Goal: Task Accomplishment & Management: Manage account settings

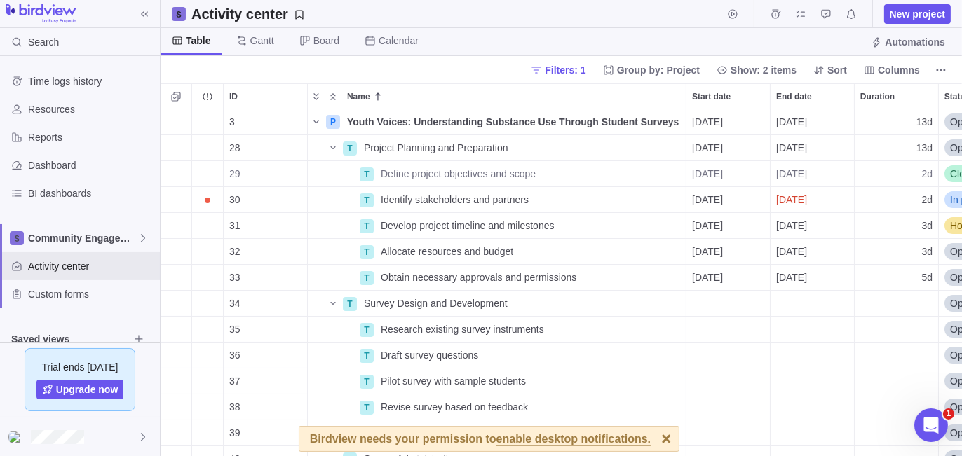
scroll to position [337, 791]
drag, startPoint x: 100, startPoint y: 433, endPoint x: 105, endPoint y: 423, distance: 11.9
click at [100, 433] on div at bounding box center [80, 437] width 160 height 39
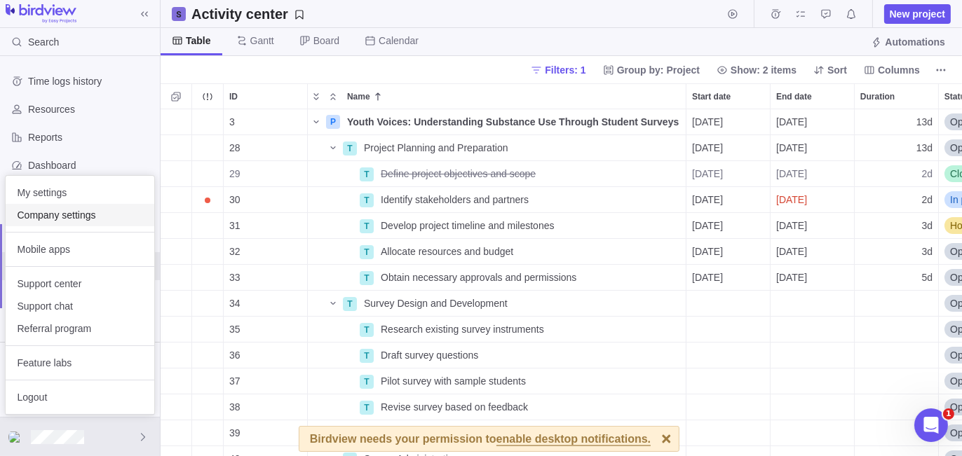
click at [96, 219] on span "Company settings" at bounding box center [80, 215] width 126 height 14
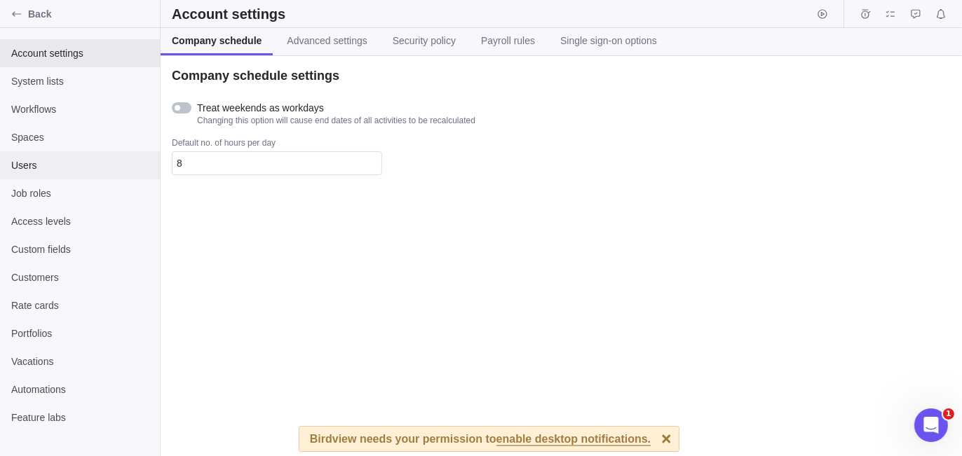
click at [57, 159] on span "Users" at bounding box center [79, 165] width 137 height 14
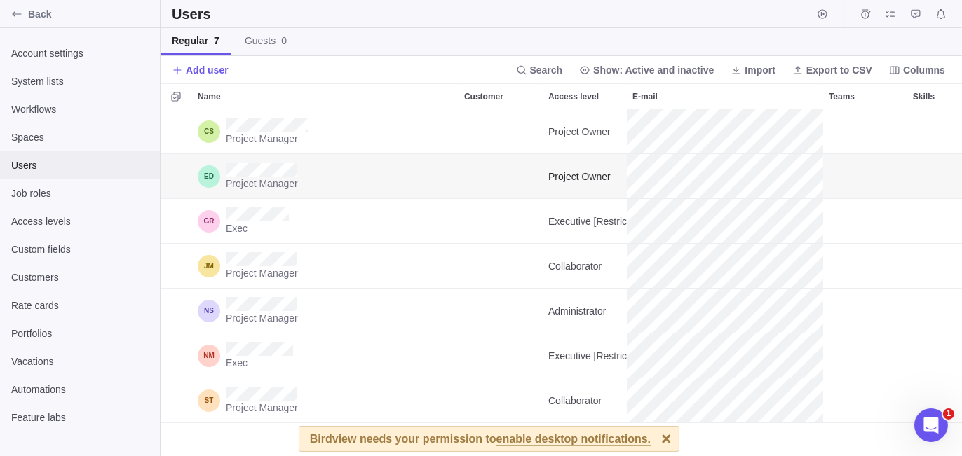
scroll to position [337, 791]
click at [654, 434] on div at bounding box center [666, 439] width 25 height 25
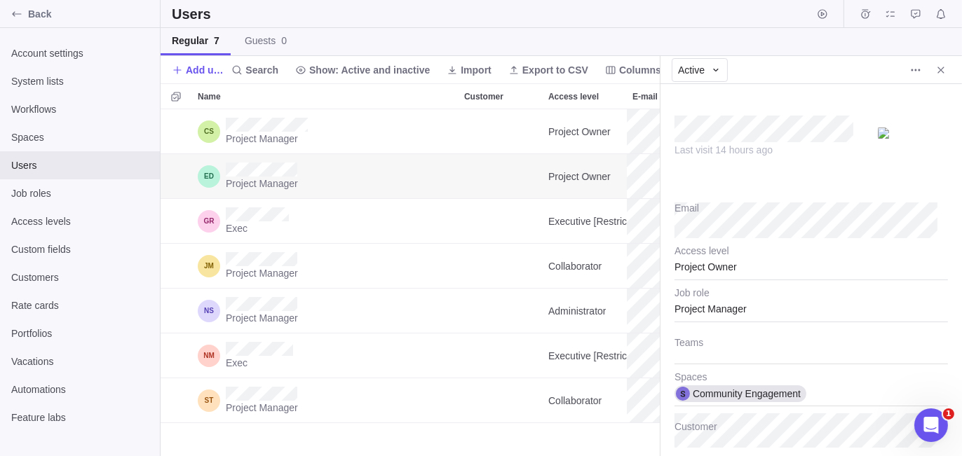
scroll to position [337, 489]
click at [61, 8] on span "Back" at bounding box center [91, 14] width 126 height 14
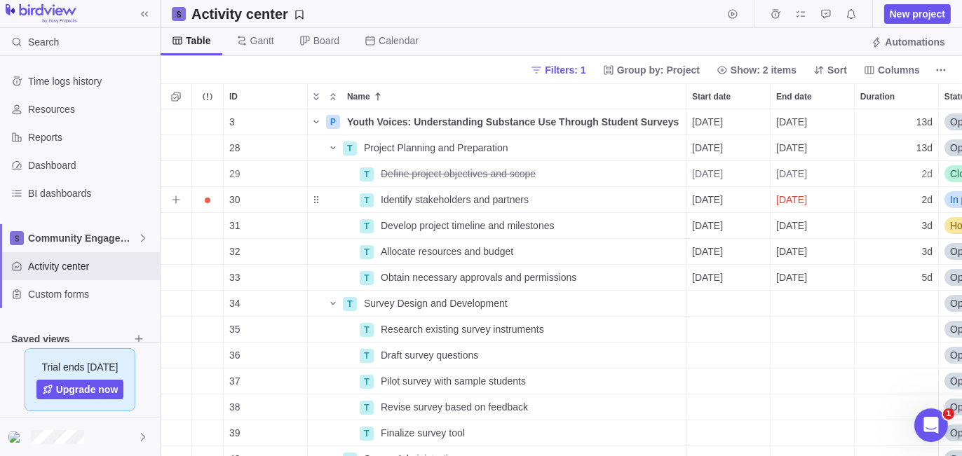
scroll to position [337, 791]
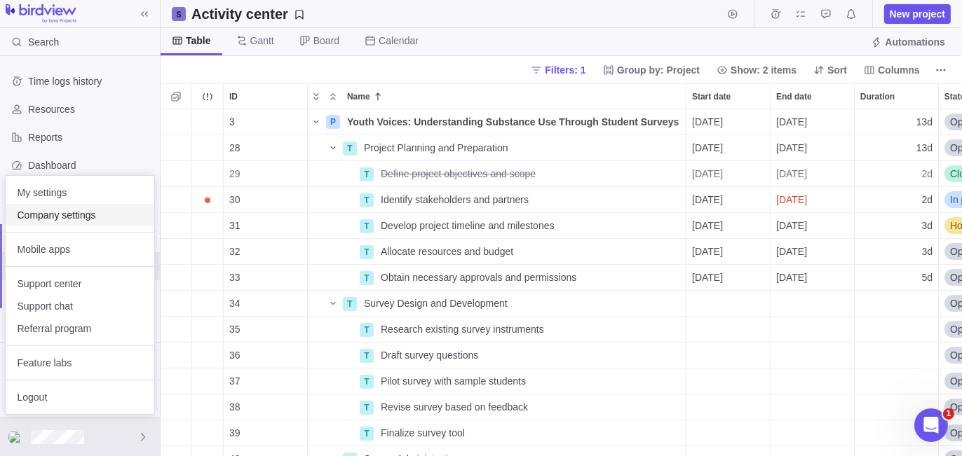
click at [72, 218] on span "Company settings" at bounding box center [80, 215] width 126 height 14
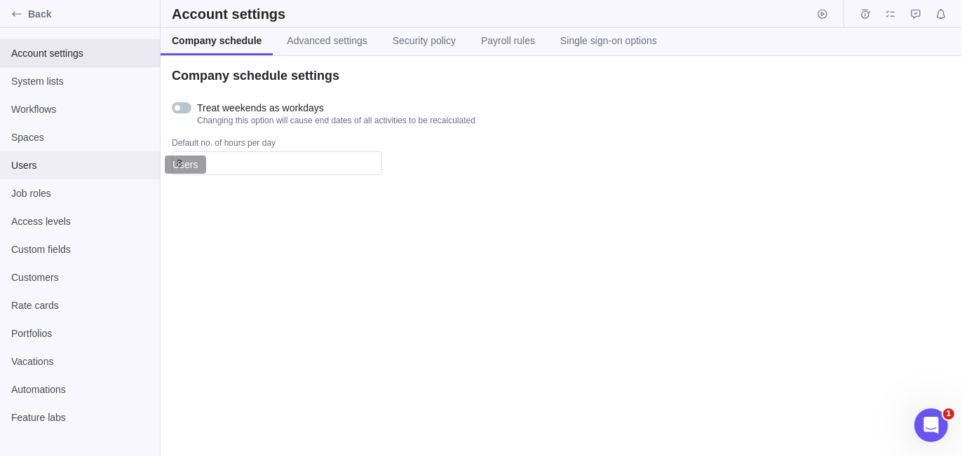
click at [73, 160] on span "Users" at bounding box center [79, 165] width 137 height 14
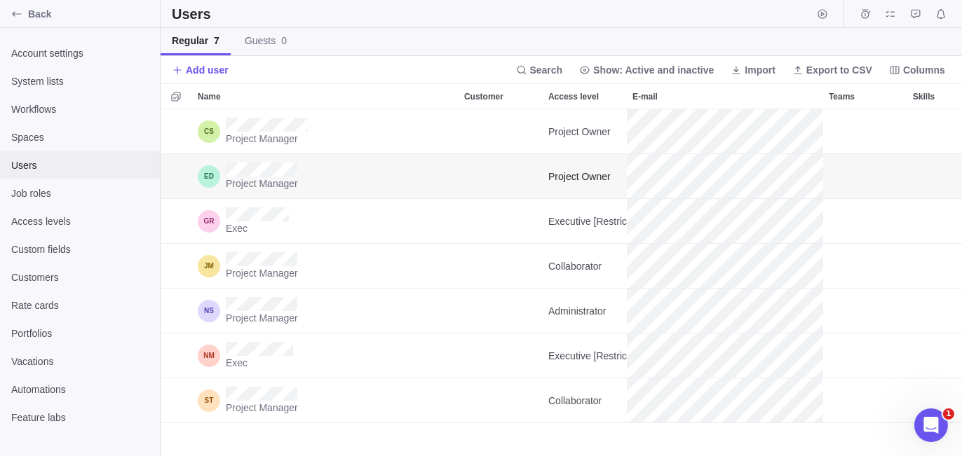
scroll to position [337, 791]
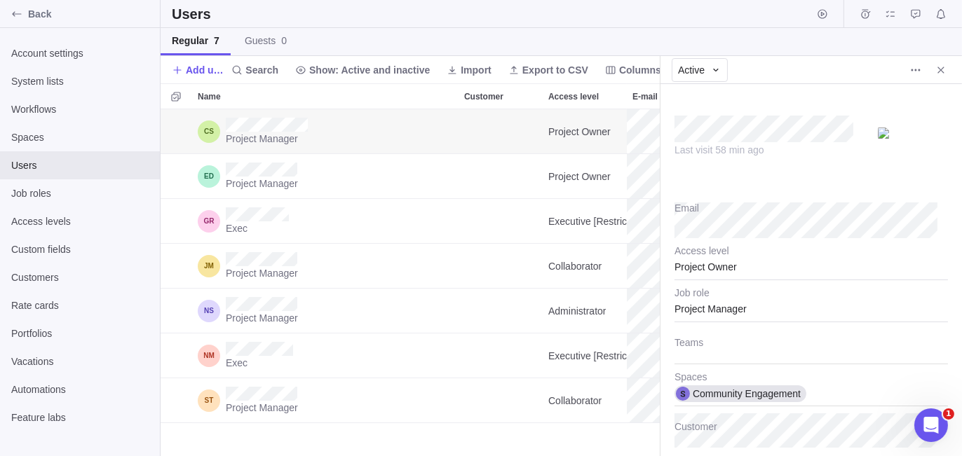
scroll to position [337, 489]
click at [913, 74] on icon "More actions" at bounding box center [915, 69] width 11 height 11
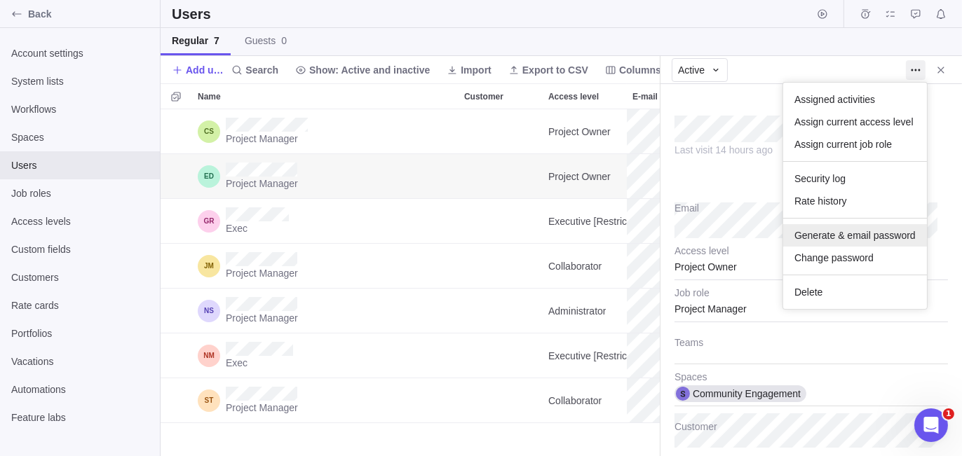
click at [843, 238] on span "Generate & email password" at bounding box center [854, 236] width 121 height 14
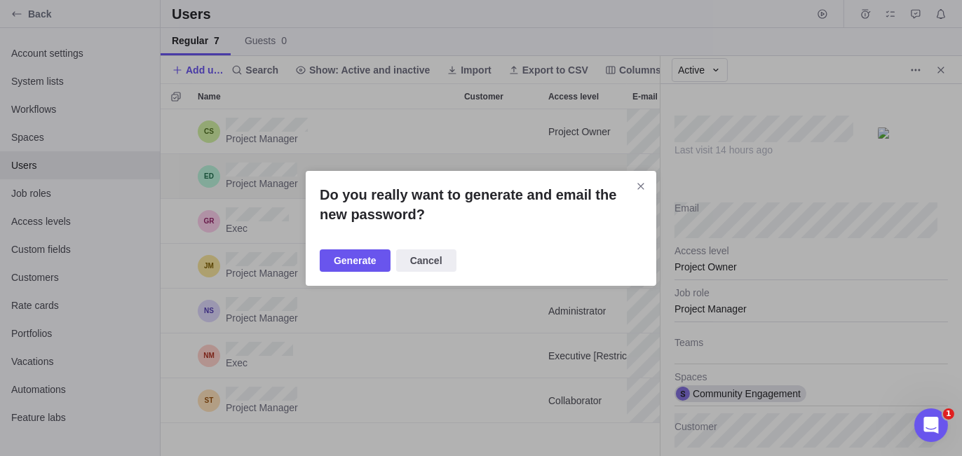
drag, startPoint x: 353, startPoint y: 259, endPoint x: 765, endPoint y: 328, distance: 418.0
click at [355, 259] on span "Generate" at bounding box center [355, 260] width 43 height 17
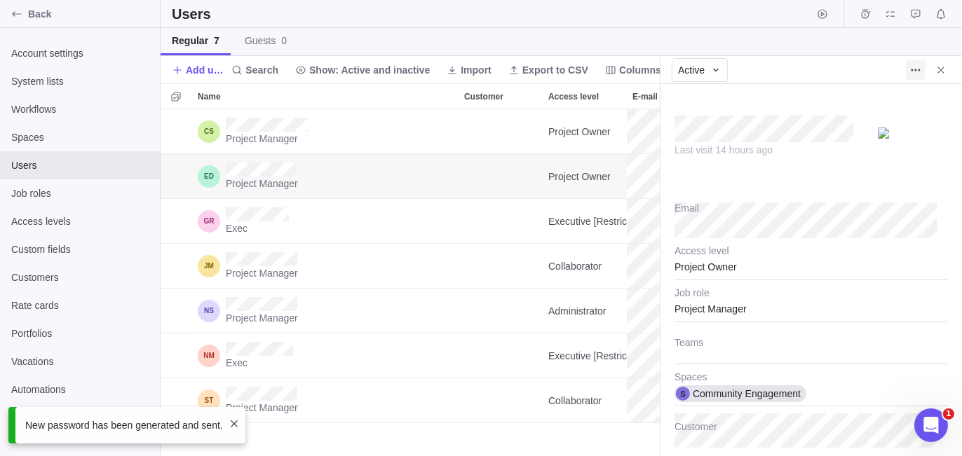
click at [910, 68] on icon "More actions" at bounding box center [915, 69] width 11 height 11
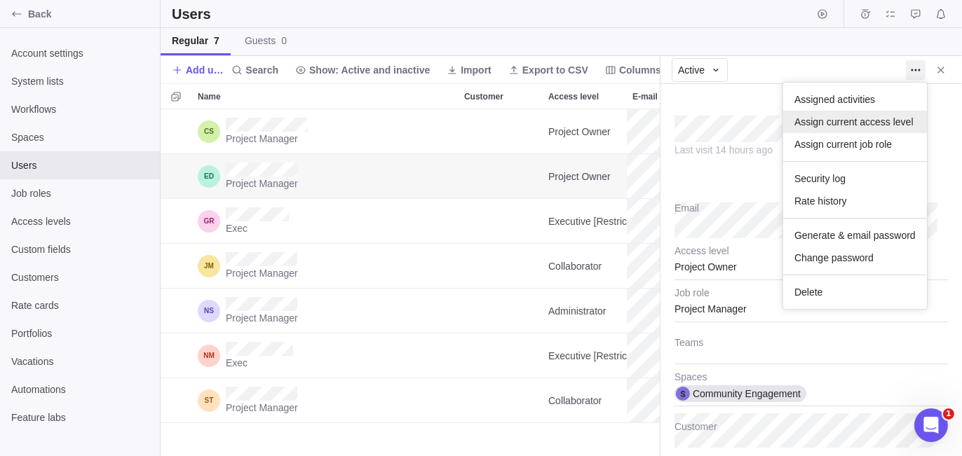
click at [872, 123] on span "Assign current access level" at bounding box center [853, 122] width 119 height 14
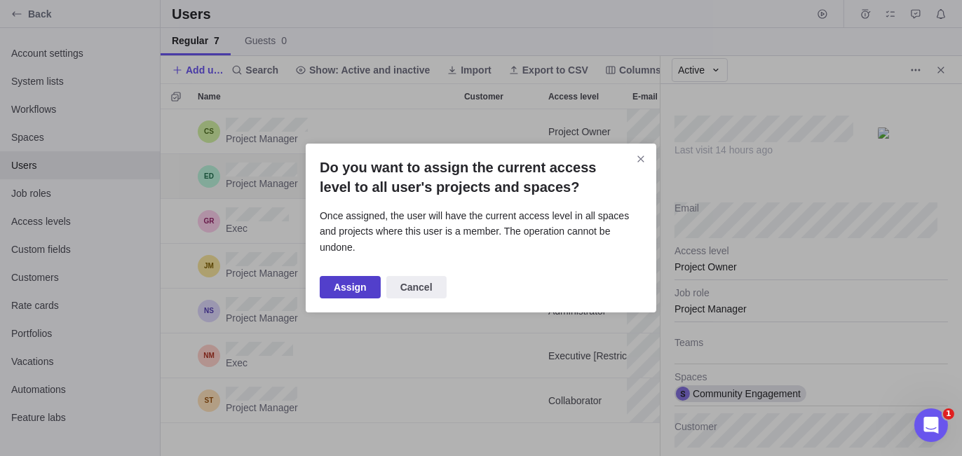
click at [354, 279] on span "Assign" at bounding box center [350, 287] width 33 height 17
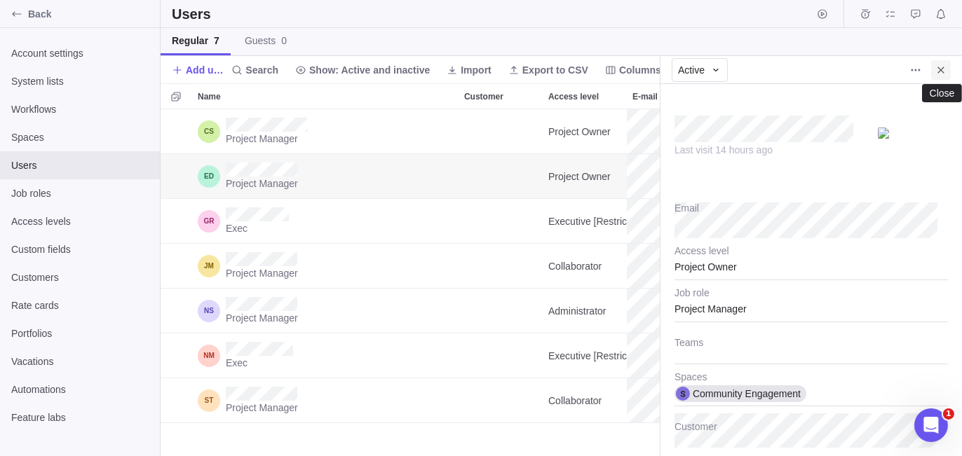
click at [934, 70] on span "Close" at bounding box center [941, 70] width 20 height 20
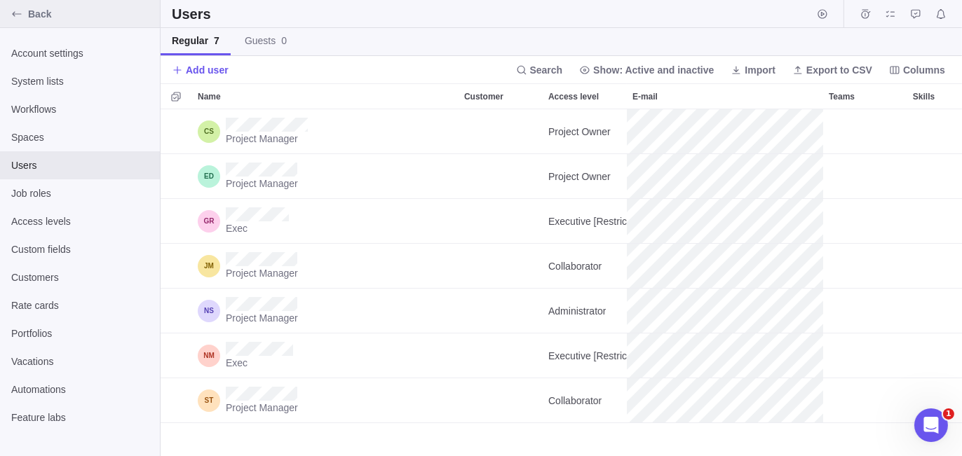
click at [46, 13] on span "Back" at bounding box center [91, 14] width 126 height 14
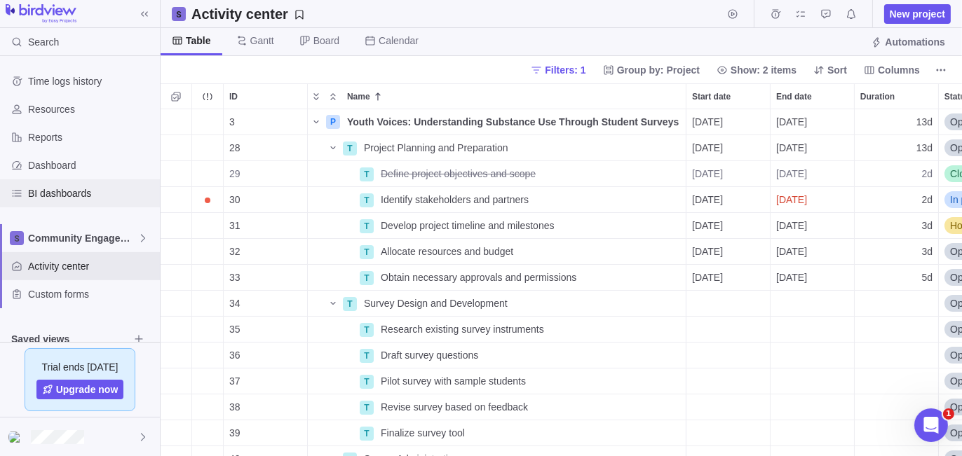
scroll to position [337, 791]
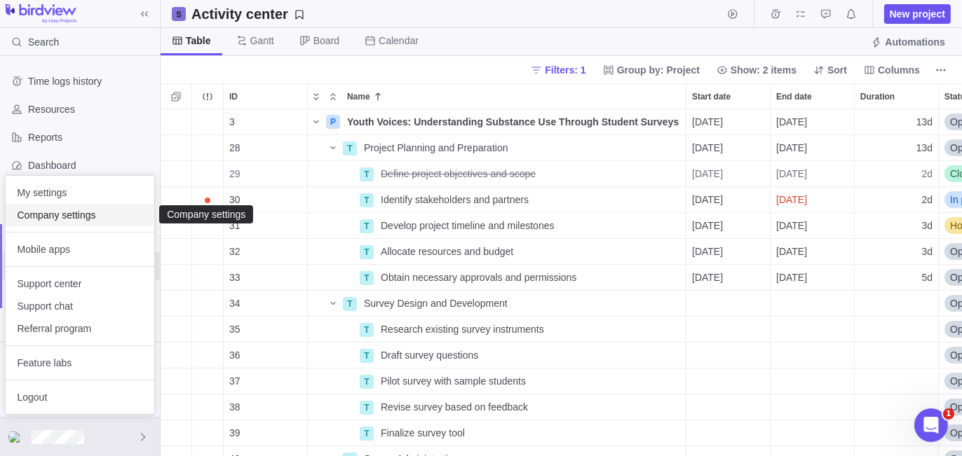
click at [105, 219] on span "Company settings" at bounding box center [80, 215] width 126 height 14
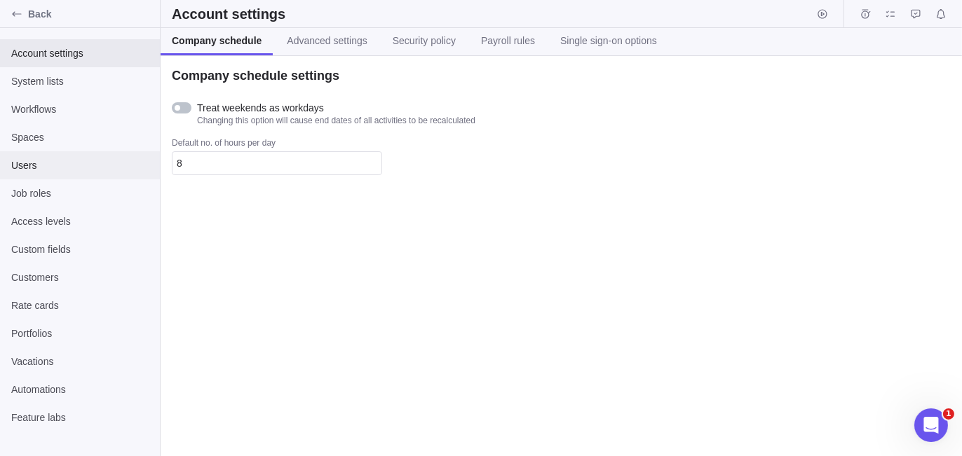
click at [54, 166] on span "Users" at bounding box center [79, 165] width 137 height 14
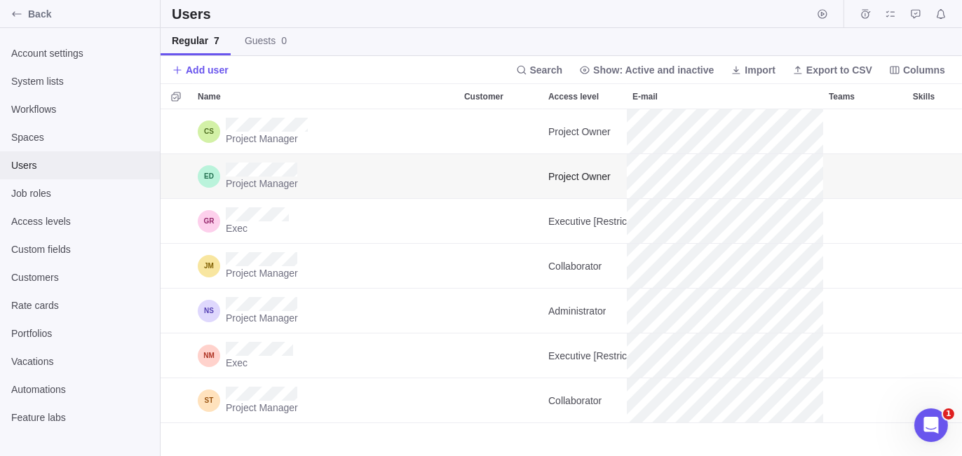
scroll to position [337, 791]
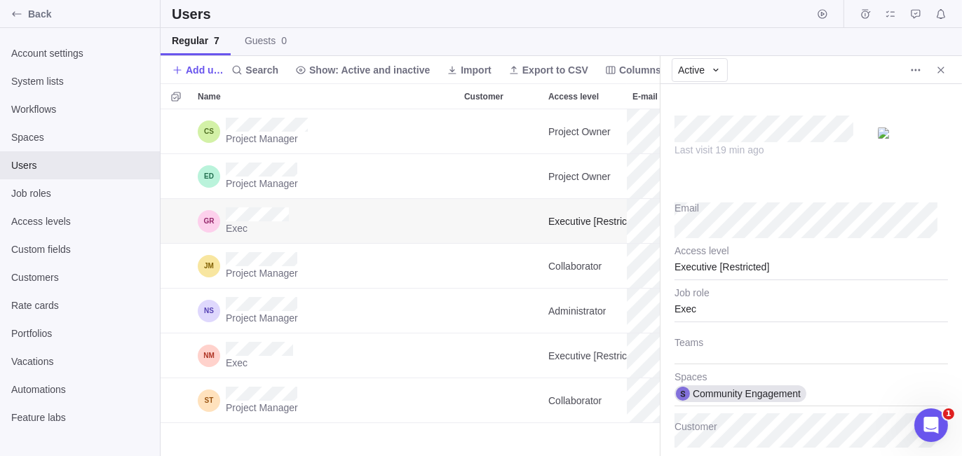
scroll to position [337, 489]
click at [60, 217] on span "Access levels" at bounding box center [79, 222] width 137 height 14
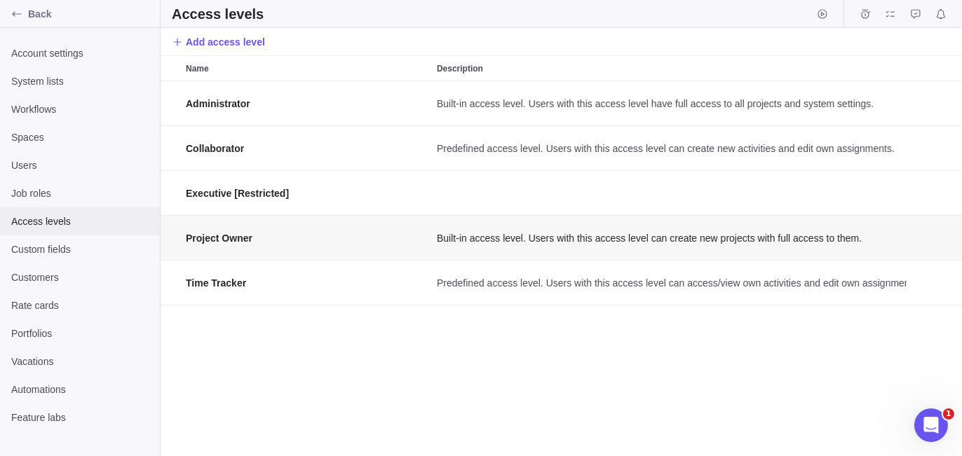
scroll to position [365, 791]
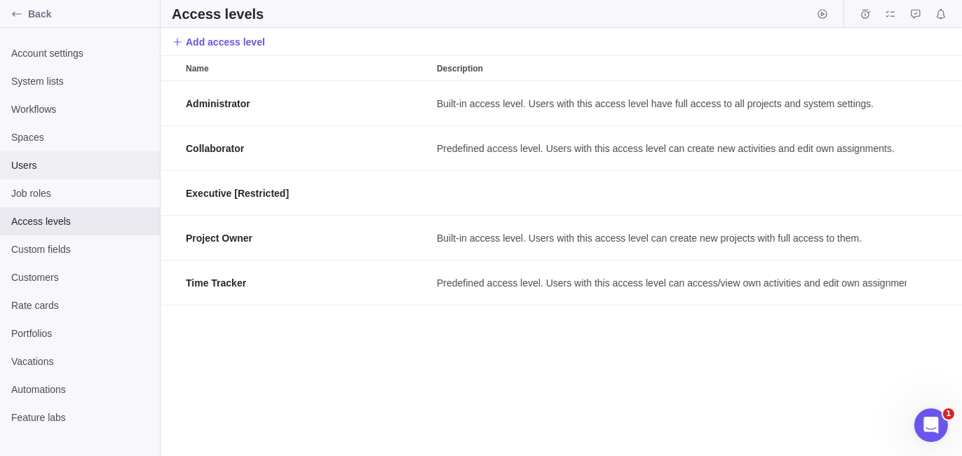
click at [88, 154] on div "Users" at bounding box center [80, 165] width 160 height 28
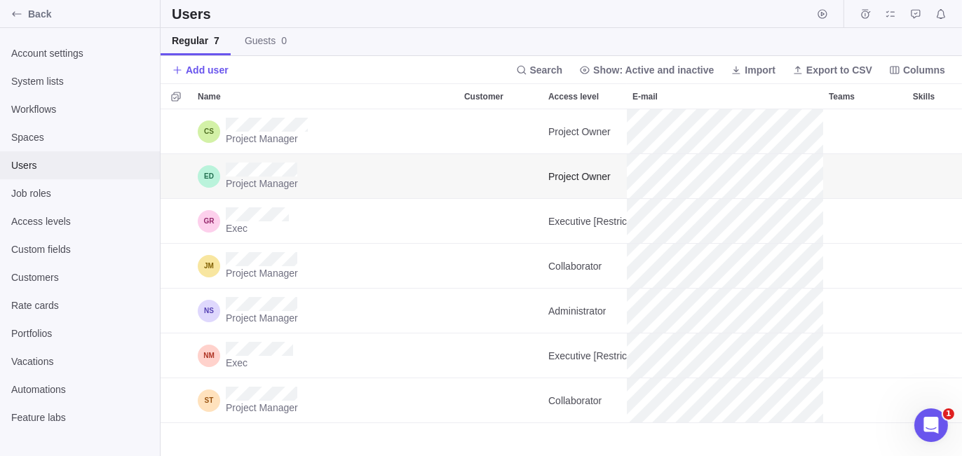
scroll to position [337, 791]
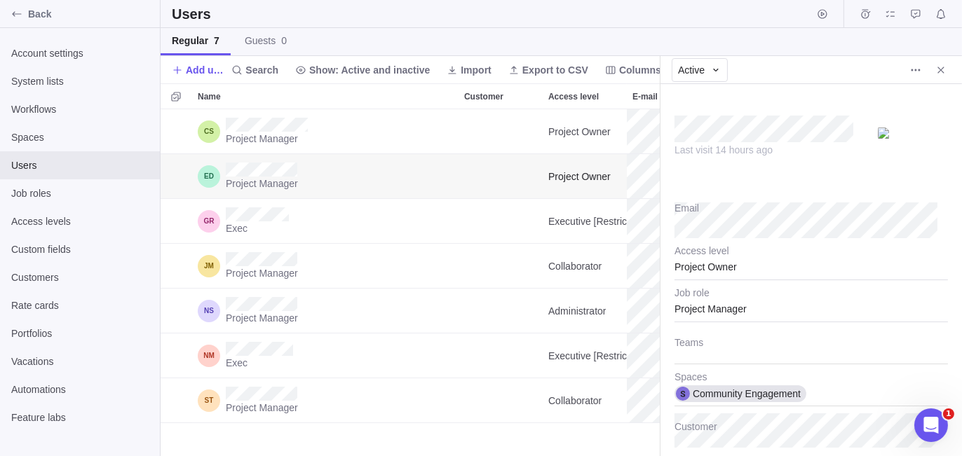
scroll to position [337, 489]
type textarea "x"
click at [79, 13] on span "Back" at bounding box center [91, 14] width 126 height 14
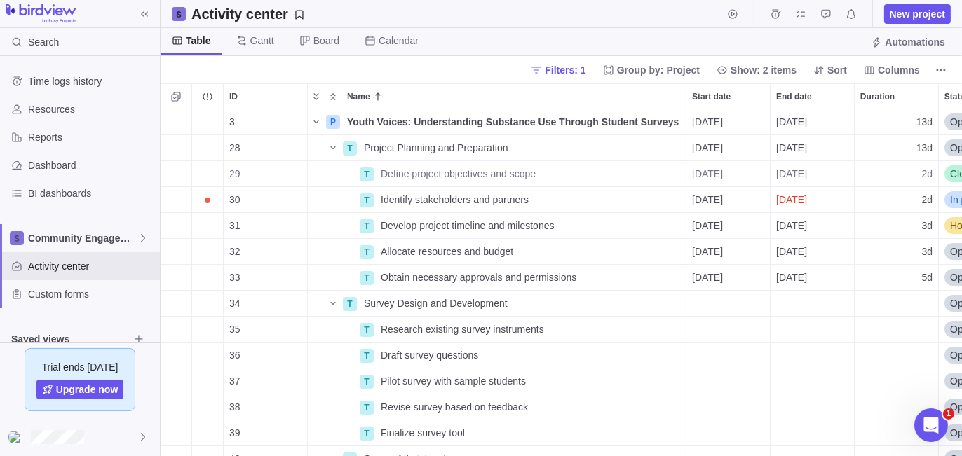
scroll to position [337, 791]
click at [115, 439] on div at bounding box center [80, 437] width 160 height 39
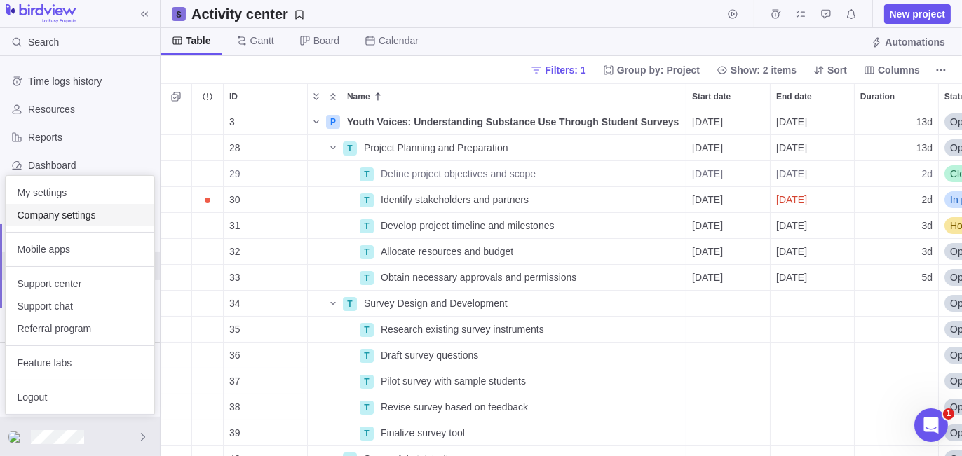
click at [89, 209] on span "Company settings" at bounding box center [80, 215] width 126 height 14
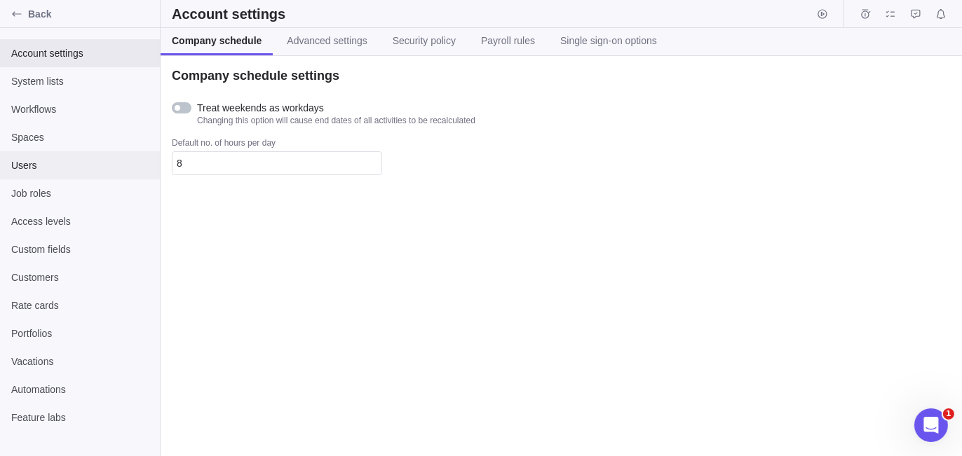
click at [50, 167] on span "Users" at bounding box center [79, 165] width 137 height 14
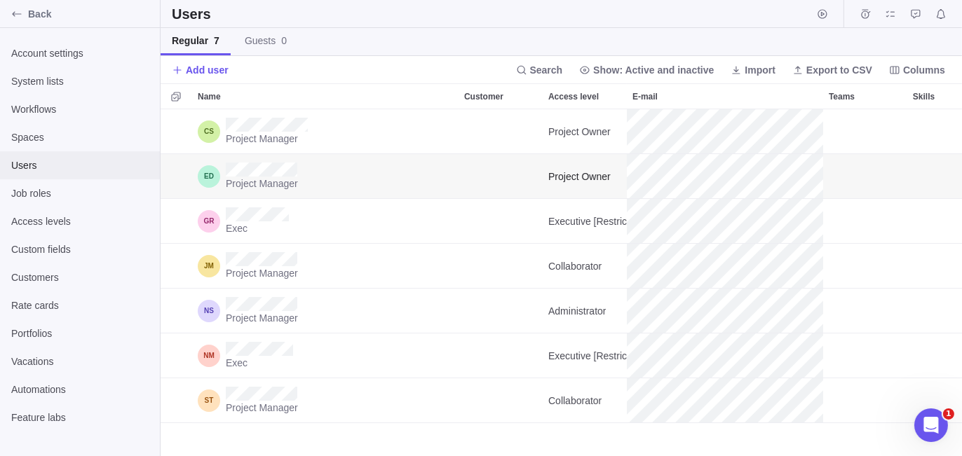
scroll to position [337, 791]
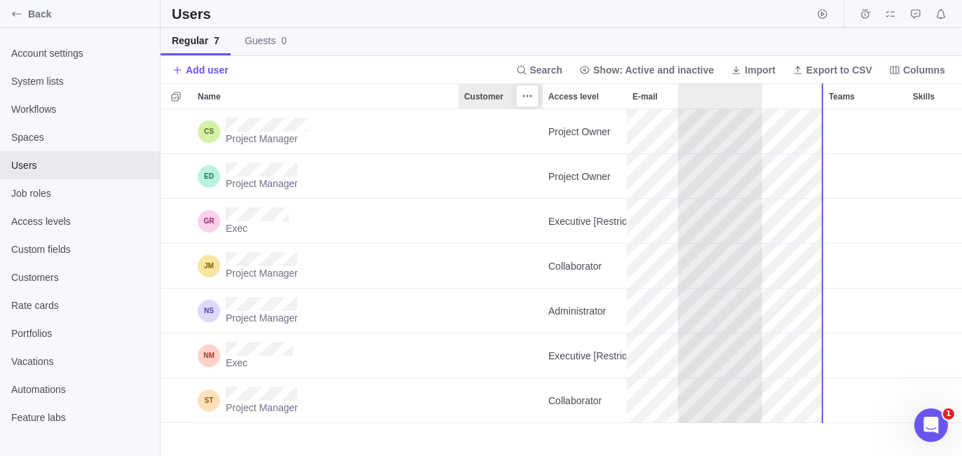
drag, startPoint x: 473, startPoint y: 98, endPoint x: 696, endPoint y: 131, distance: 225.3
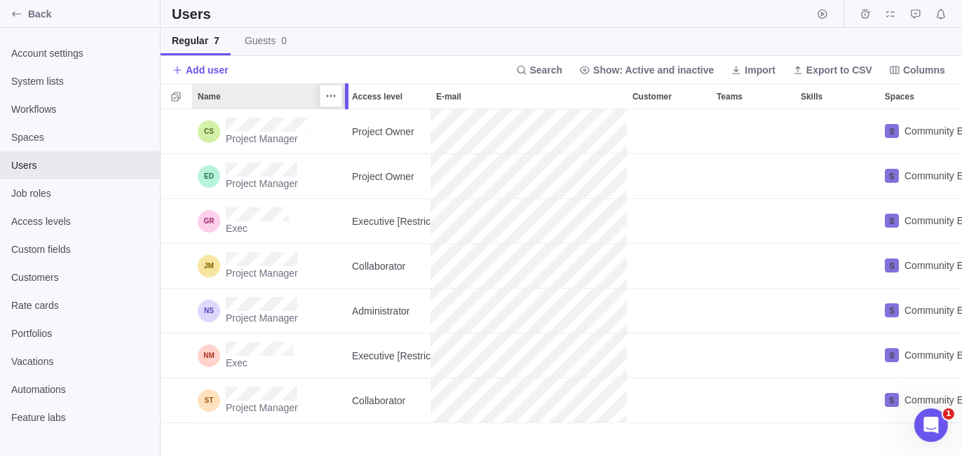
drag, startPoint x: 459, startPoint y: 99, endPoint x: 350, endPoint y: 107, distance: 109.7
click at [350, 107] on div at bounding box center [348, 96] width 11 height 26
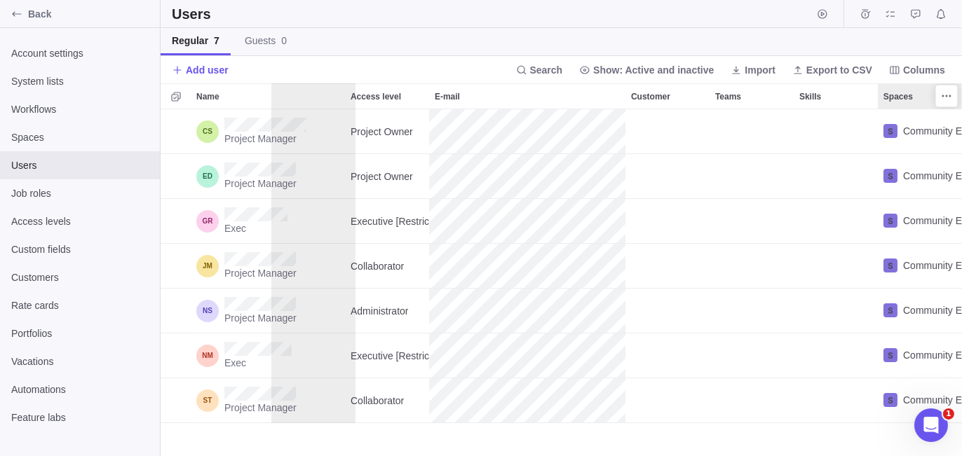
scroll to position [0, 0]
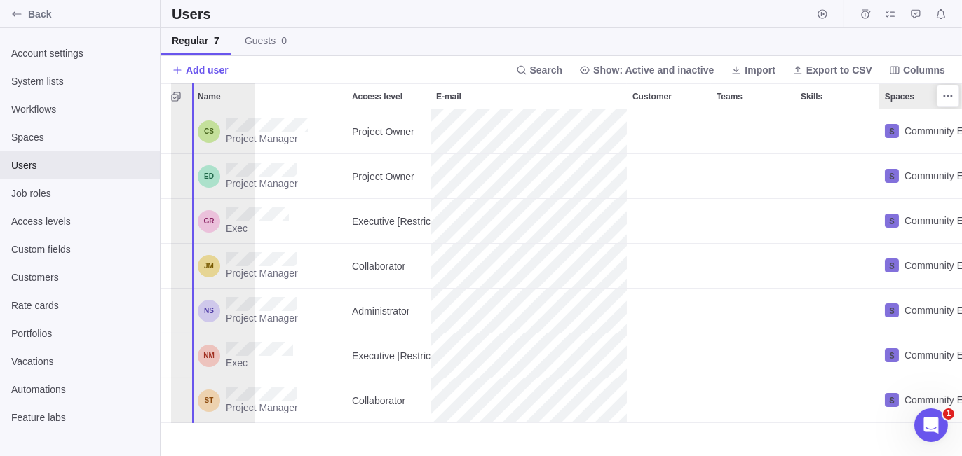
drag, startPoint x: 913, startPoint y: 90, endPoint x: 198, endPoint y: 121, distance: 715.7
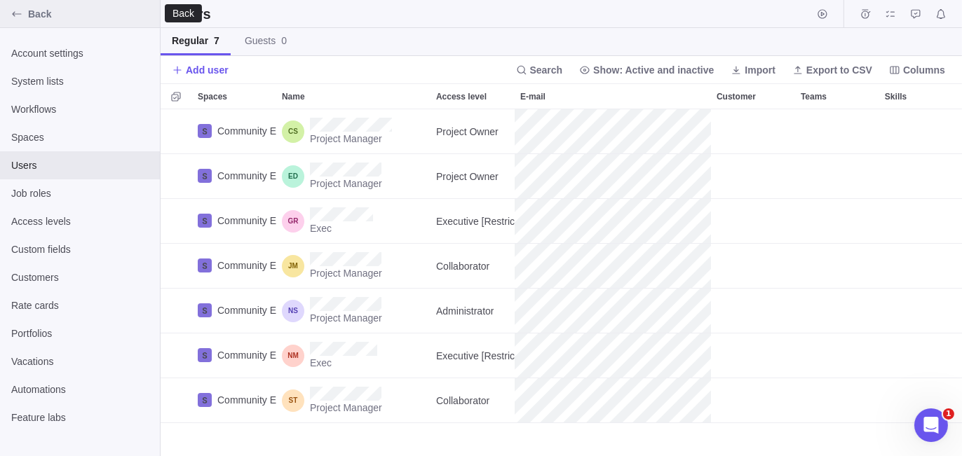
click at [78, 19] on span "Back" at bounding box center [91, 14] width 126 height 14
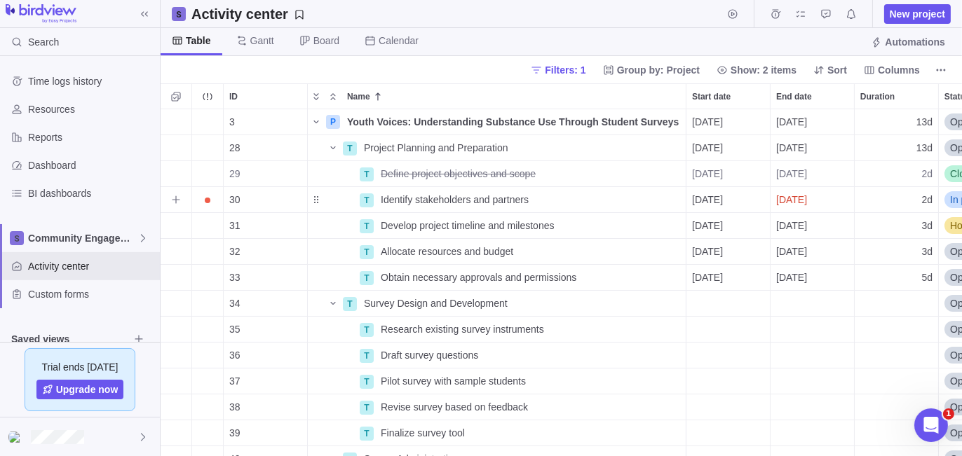
scroll to position [337, 791]
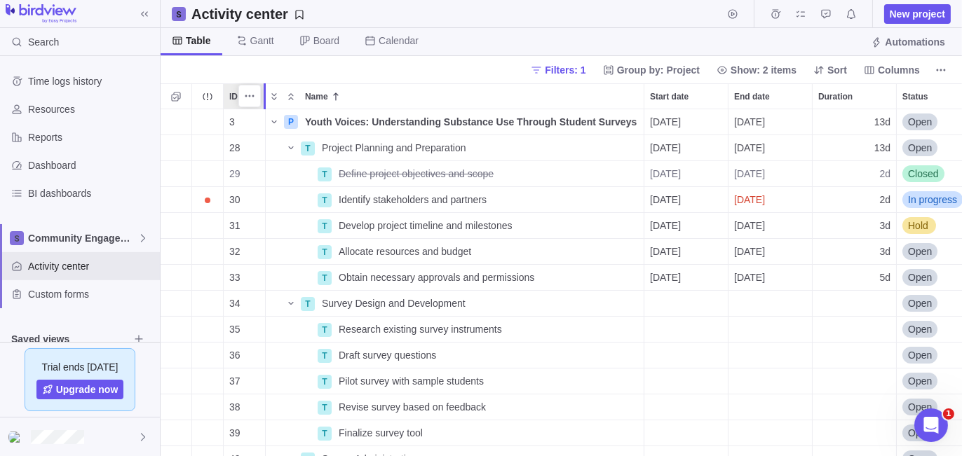
drag, startPoint x: 306, startPoint y: 93, endPoint x: 263, endPoint y: 96, distance: 42.9
click at [264, 96] on div at bounding box center [266, 96] width 4 height 26
click at [895, 68] on span "Columns" at bounding box center [899, 70] width 42 height 14
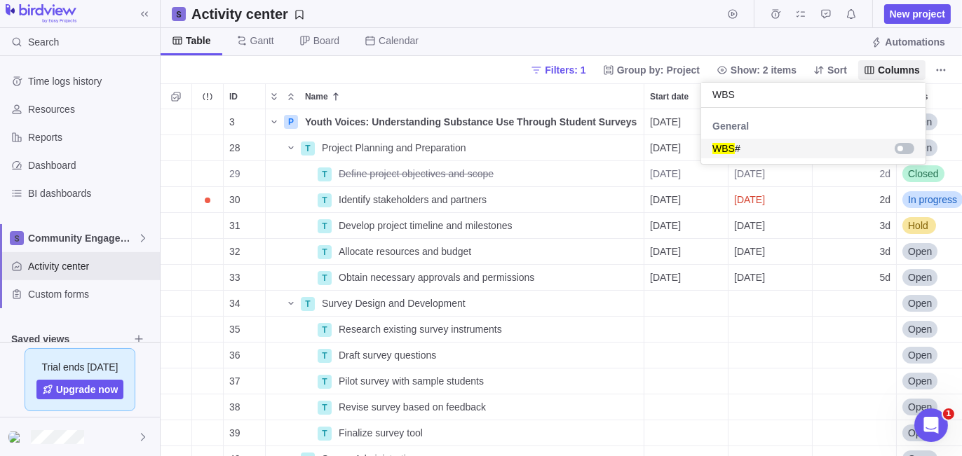
type input "WBS"
click at [907, 150] on div "grid" at bounding box center [904, 148] width 20 height 11
click at [475, 69] on body "Search Time logs history Resources Reports Dashboard BI dashboards Community En…" at bounding box center [481, 228] width 962 height 456
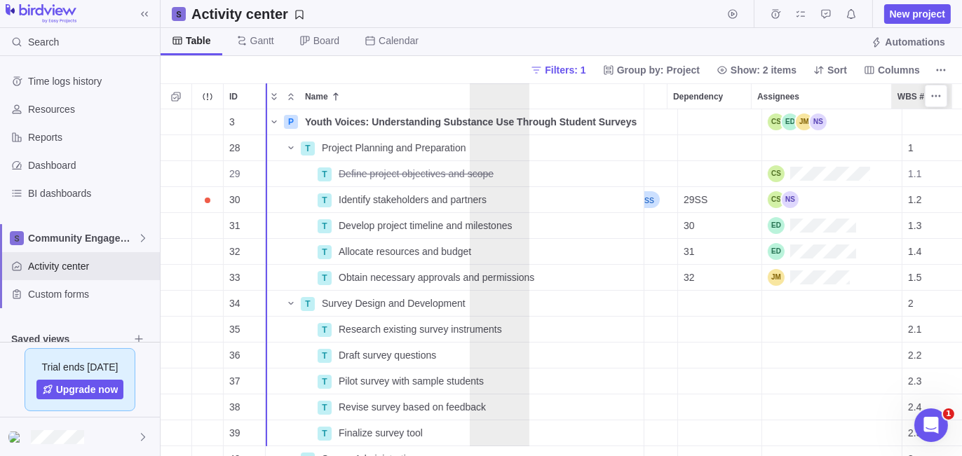
scroll to position [0, 0]
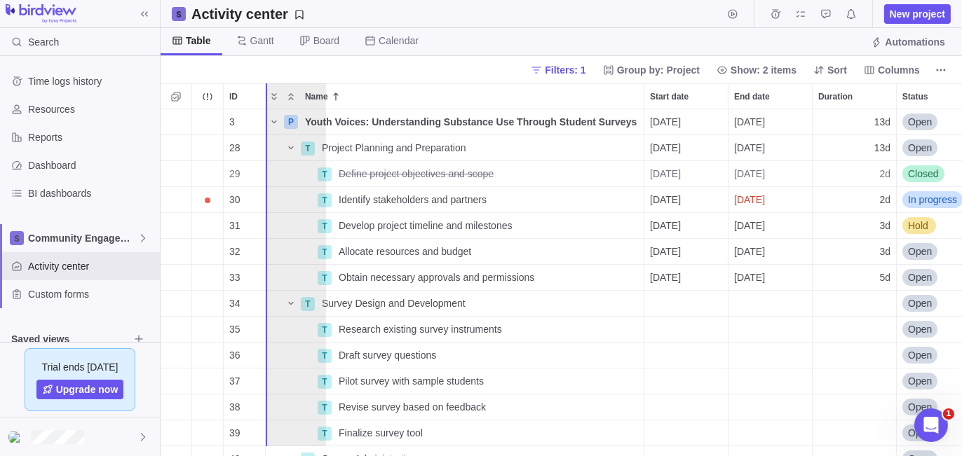
drag, startPoint x: 908, startPoint y: 97, endPoint x: 278, endPoint y: 138, distance: 630.9
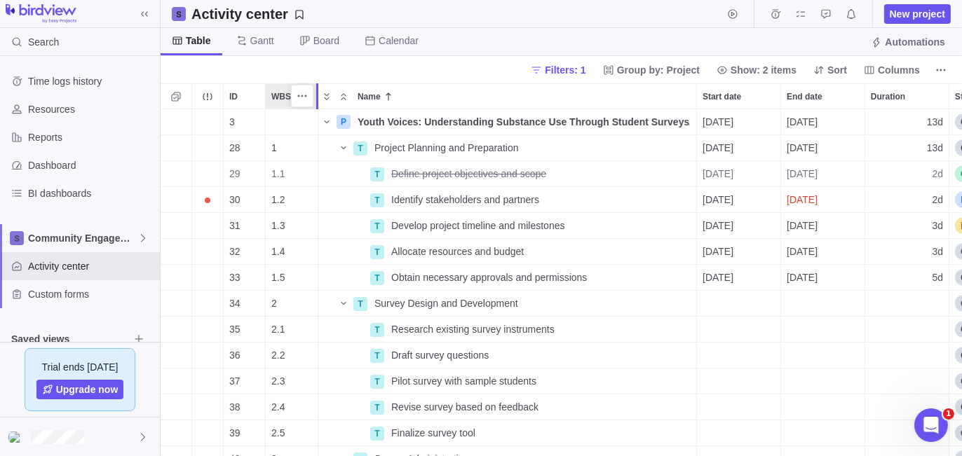
drag, startPoint x: 322, startPoint y: 98, endPoint x: 313, endPoint y: 100, distance: 8.7
click at [314, 100] on div at bounding box center [319, 96] width 11 height 26
click at [219, 14] on h2 "Activity center" at bounding box center [239, 14] width 97 height 20
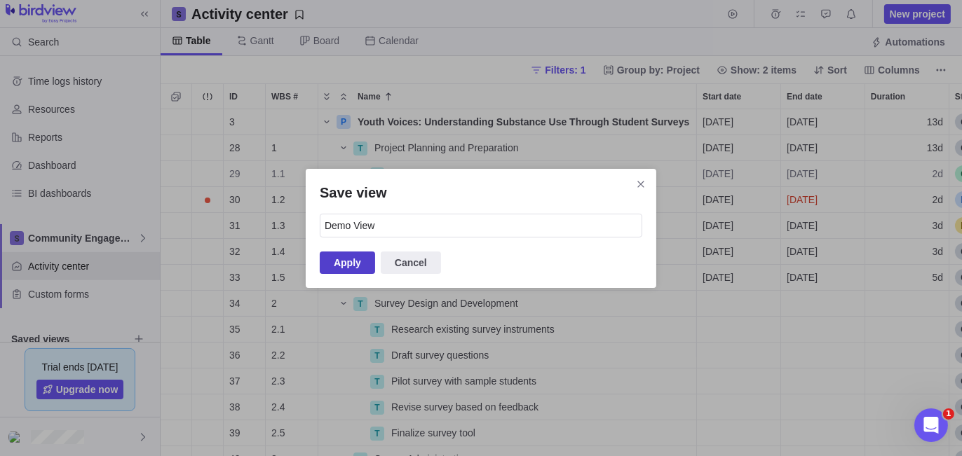
type input "Demo View"
click at [338, 264] on span "Apply" at bounding box center [347, 262] width 27 height 17
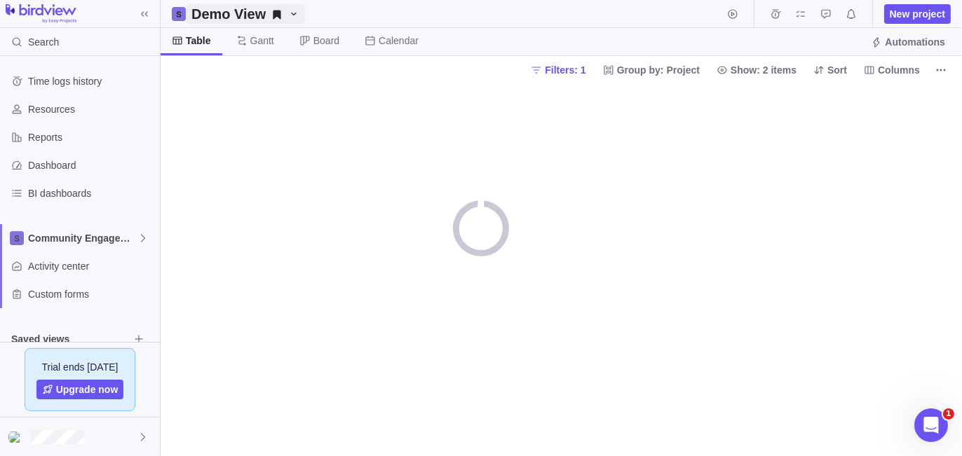
click at [230, 18] on h2 "Demo View" at bounding box center [228, 14] width 74 height 20
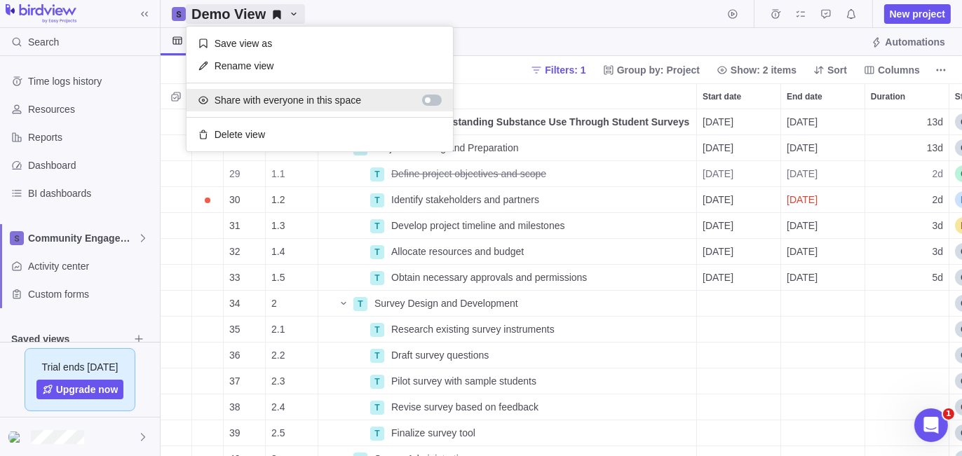
scroll to position [337, 791]
click at [250, 101] on span "Share with everyone in this space" at bounding box center [288, 100] width 147 height 14
click at [488, 10] on body "Search Time logs history Resources Reports Dashboard BI dashboards Community En…" at bounding box center [481, 228] width 962 height 456
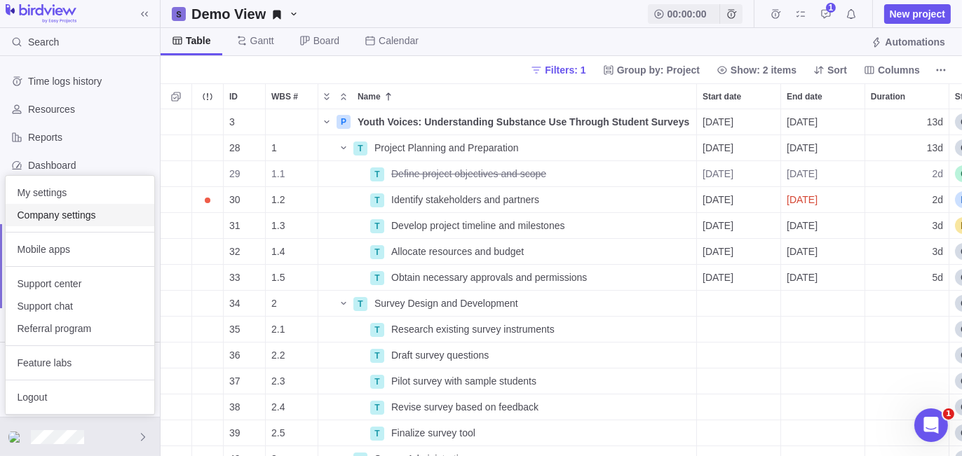
click at [91, 210] on span "Company settings" at bounding box center [80, 215] width 126 height 14
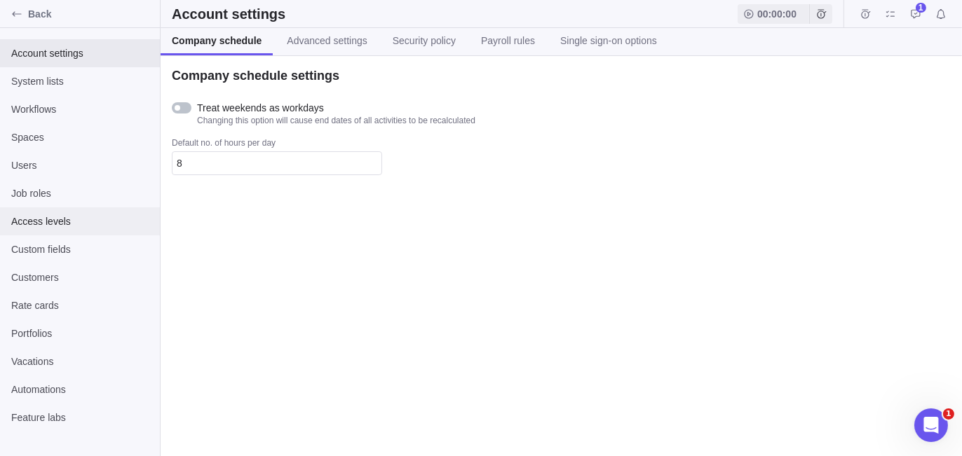
click at [106, 226] on span "Access levels" at bounding box center [79, 222] width 137 height 14
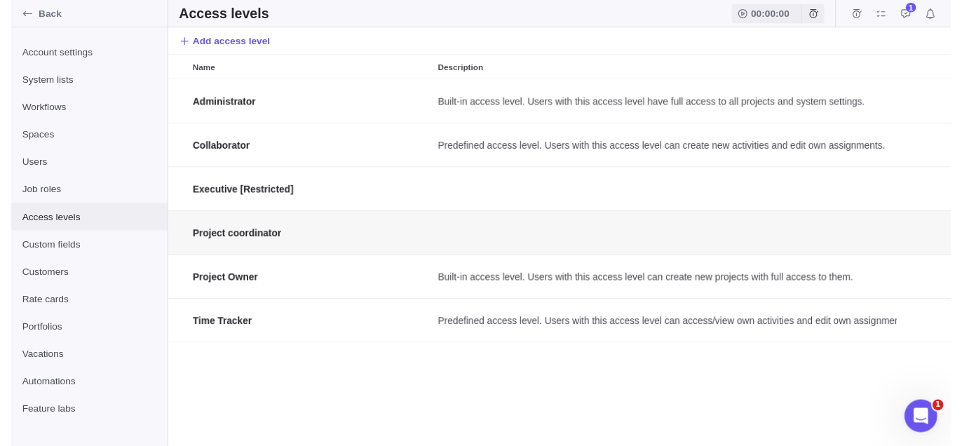
scroll to position [365, 791]
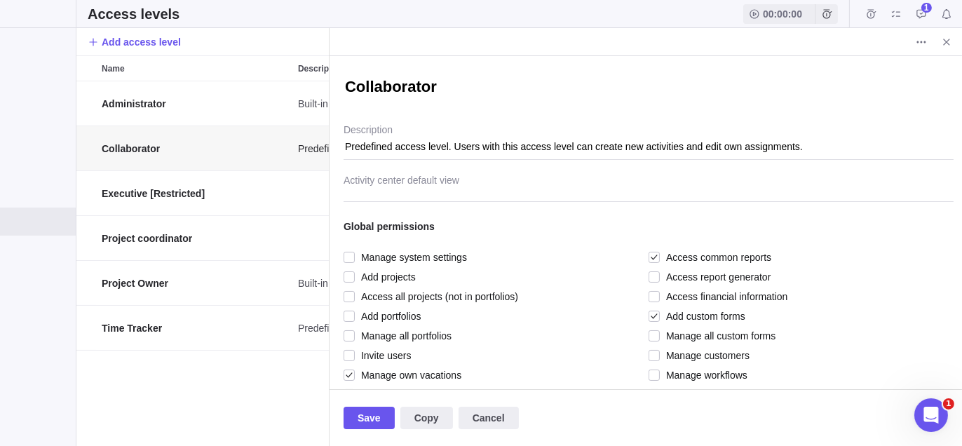
scroll to position [0, 89]
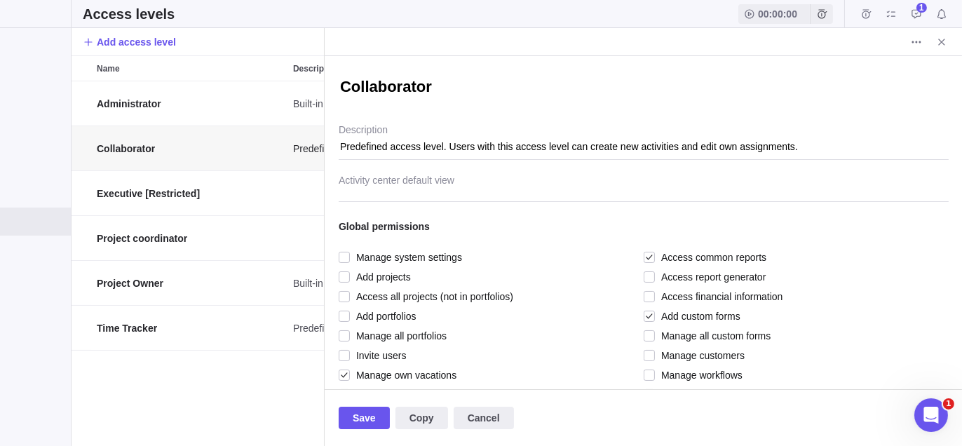
type textarea "x"
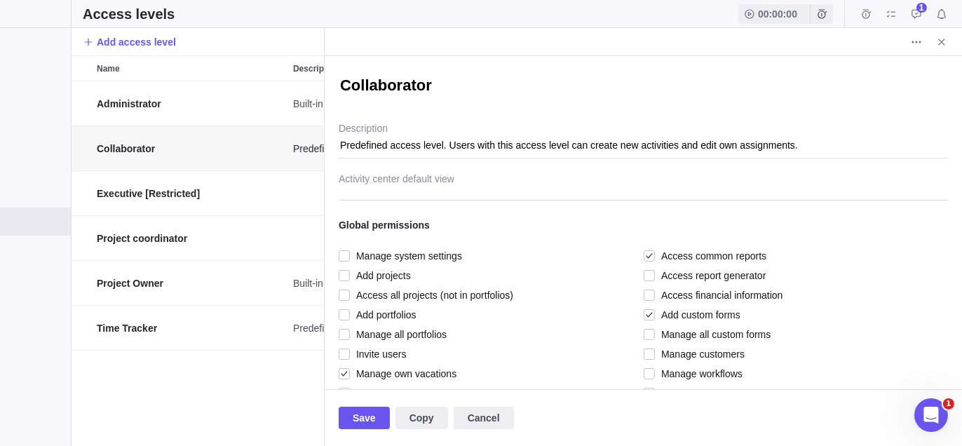
scroll to position [0, 0]
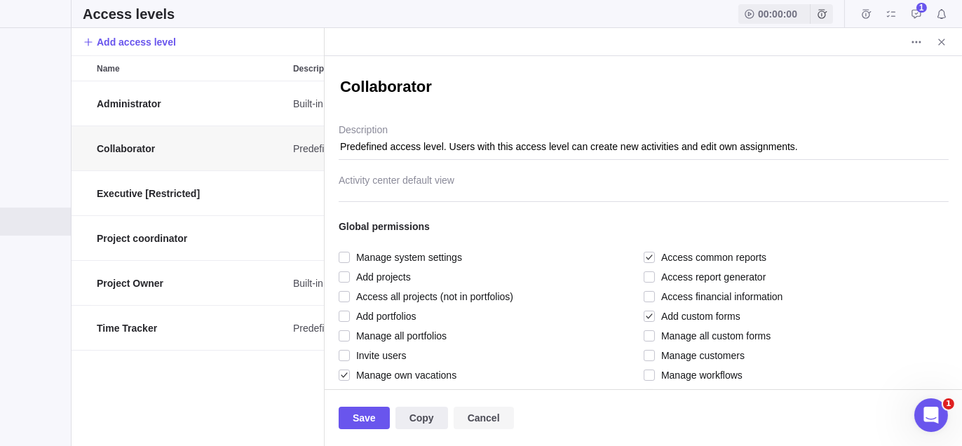
click at [479, 418] on span "Cancel" at bounding box center [484, 417] width 32 height 17
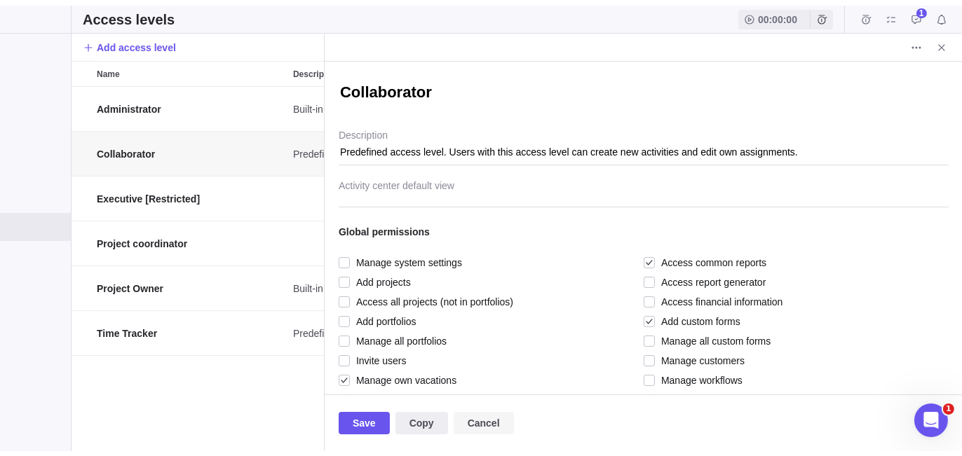
scroll to position [365, 791]
